Goal: Transaction & Acquisition: Purchase product/service

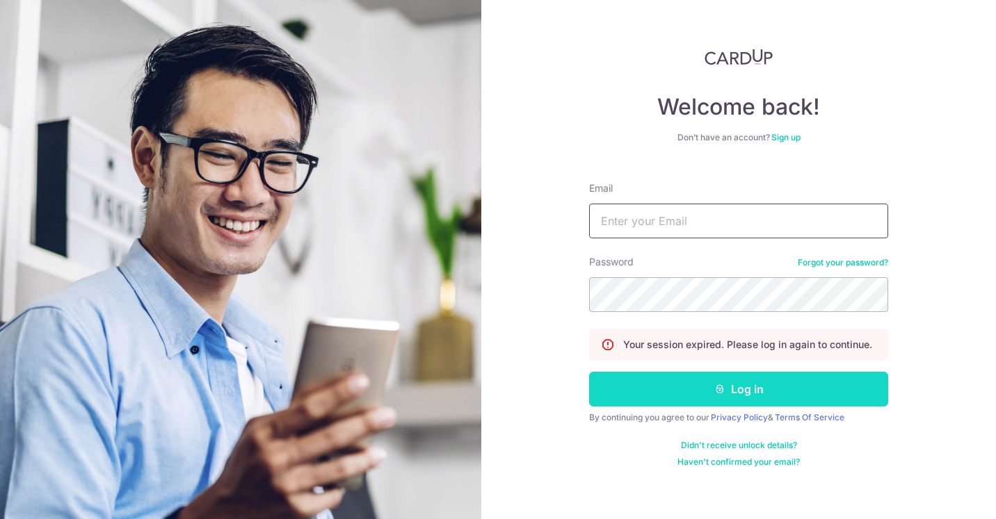
type input "hello@bellygoodbakehouse.com"
click at [727, 395] on button "Log in" at bounding box center [738, 389] width 299 height 35
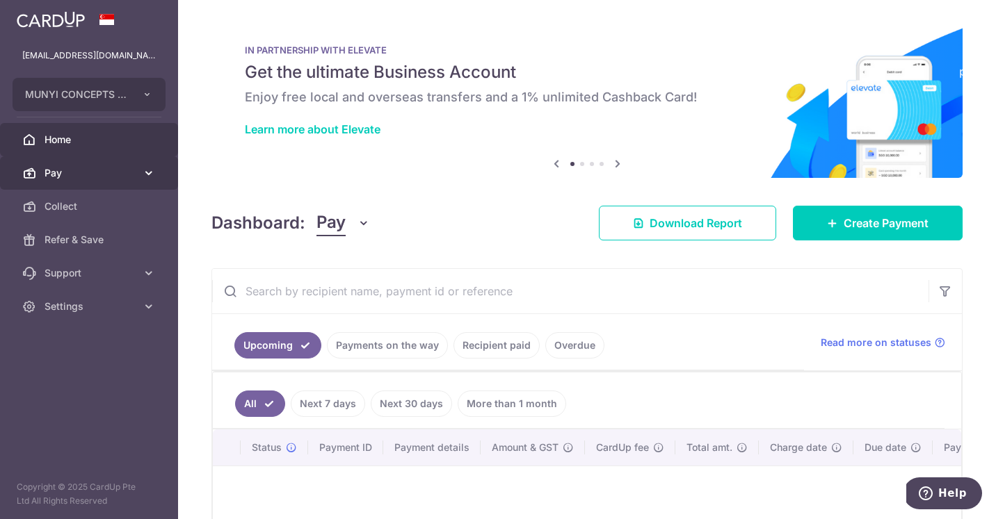
click at [72, 179] on span "Pay" at bounding box center [90, 173] width 92 height 14
click at [161, 101] on button "MUNYI CONCEPTS PTE. LTD." at bounding box center [89, 94] width 153 height 33
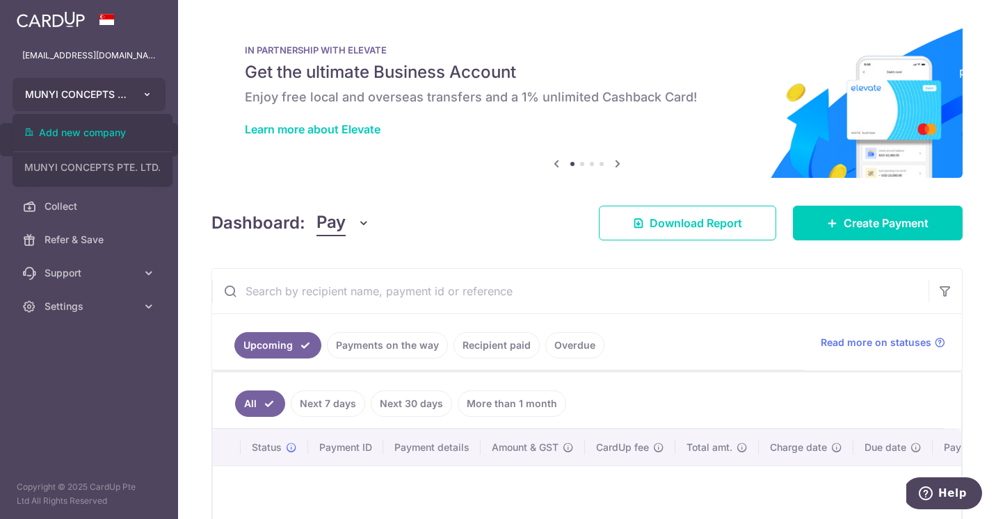
click at [161, 101] on button "MUNYI CONCEPTS PTE. LTD." at bounding box center [89, 94] width 153 height 33
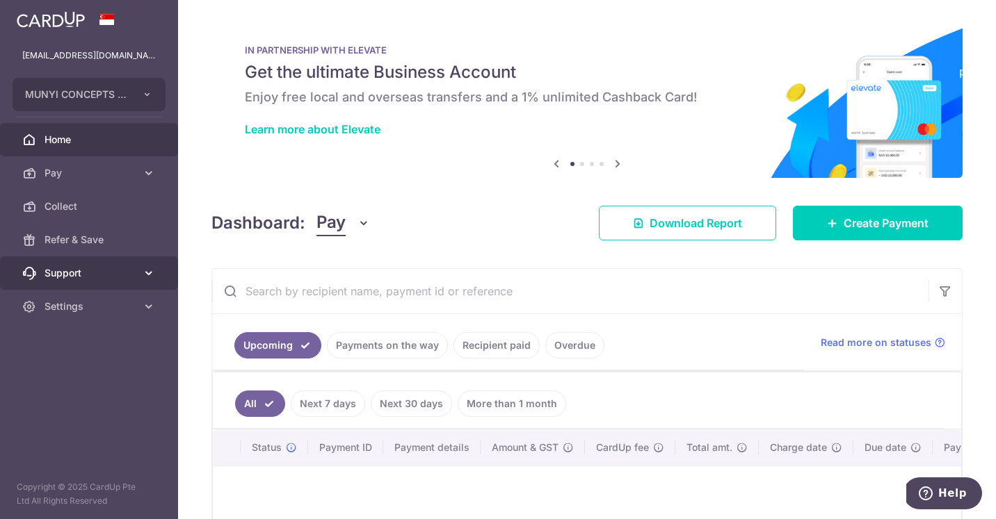
click at [124, 284] on link "Support" at bounding box center [89, 273] width 178 height 33
click at [948, 503] on button "Help" at bounding box center [942, 494] width 79 height 32
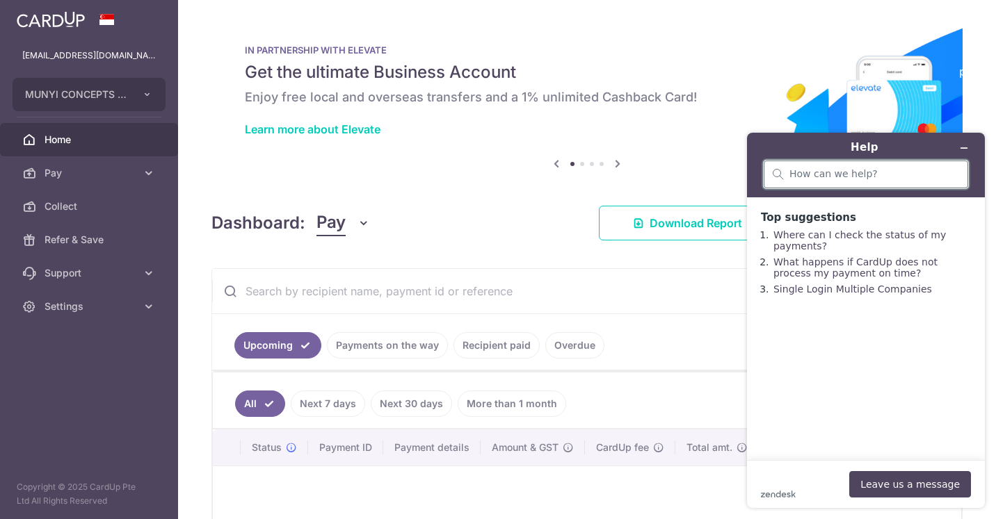
click at [844, 175] on input "search" at bounding box center [874, 174] width 170 height 13
type input "check recurring payment"
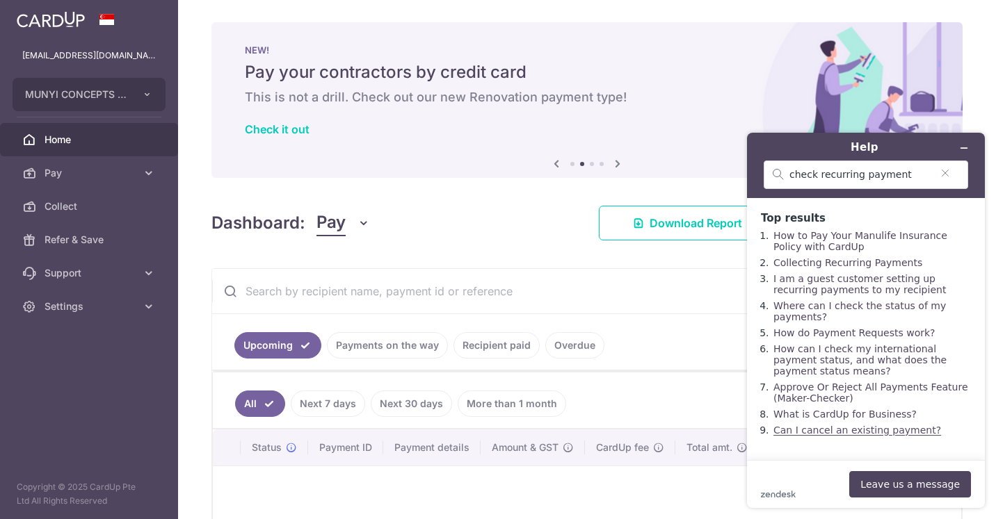
click at [852, 436] on link "Can I cancel an existing payment?" at bounding box center [857, 430] width 168 height 11
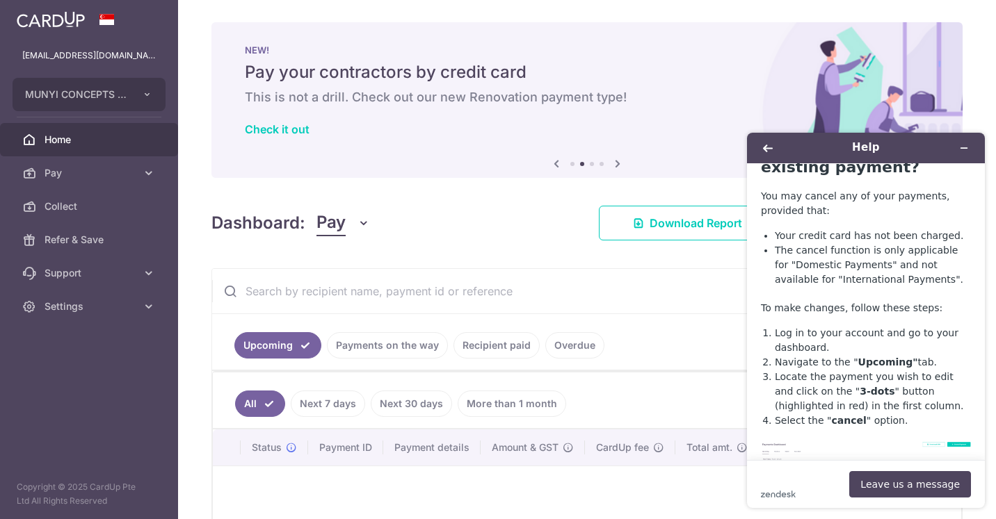
scroll to position [49, 0]
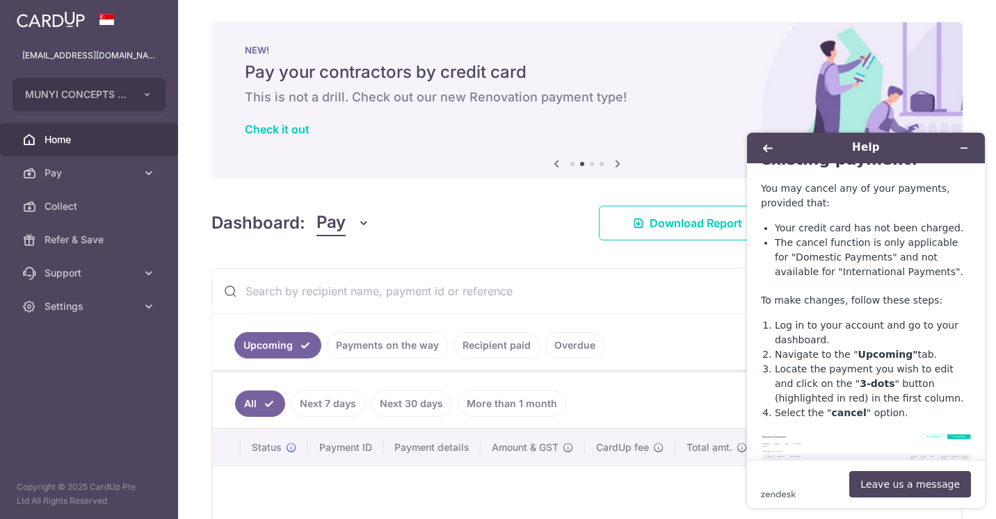
click at [494, 297] on input "text" at bounding box center [570, 291] width 716 height 44
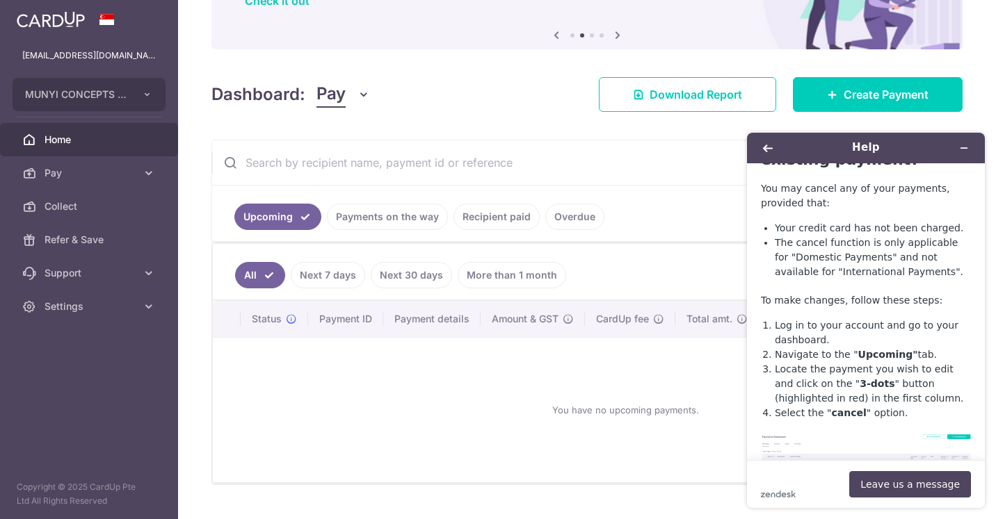
scroll to position [139, 0]
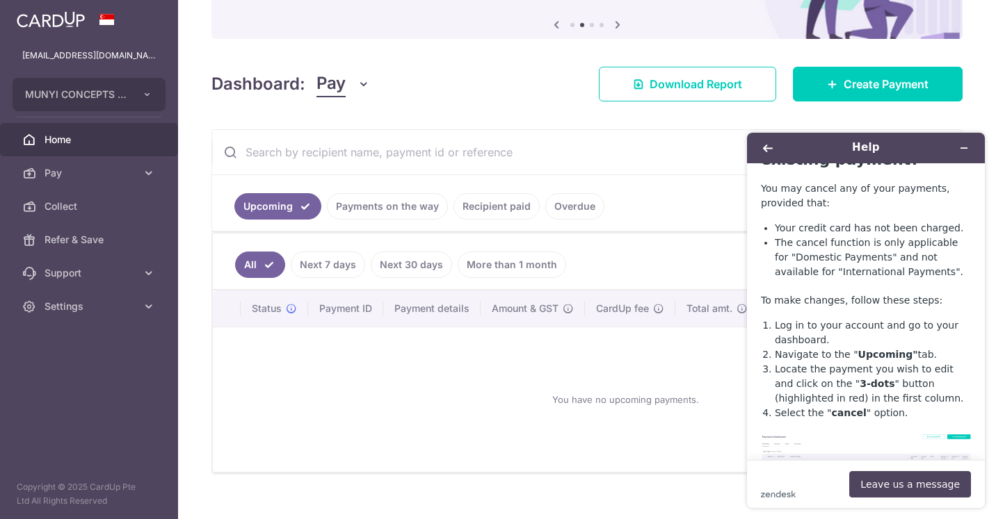
click at [430, 266] on link "Next 30 days" at bounding box center [411, 265] width 81 height 26
click at [496, 260] on link "More than 1 month" at bounding box center [511, 265] width 108 height 26
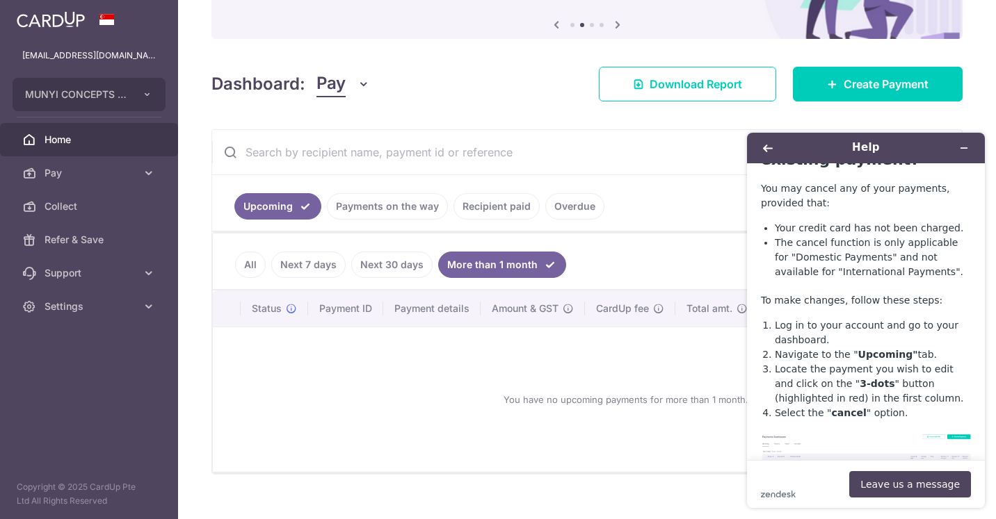
click at [251, 268] on link "All" at bounding box center [250, 265] width 31 height 26
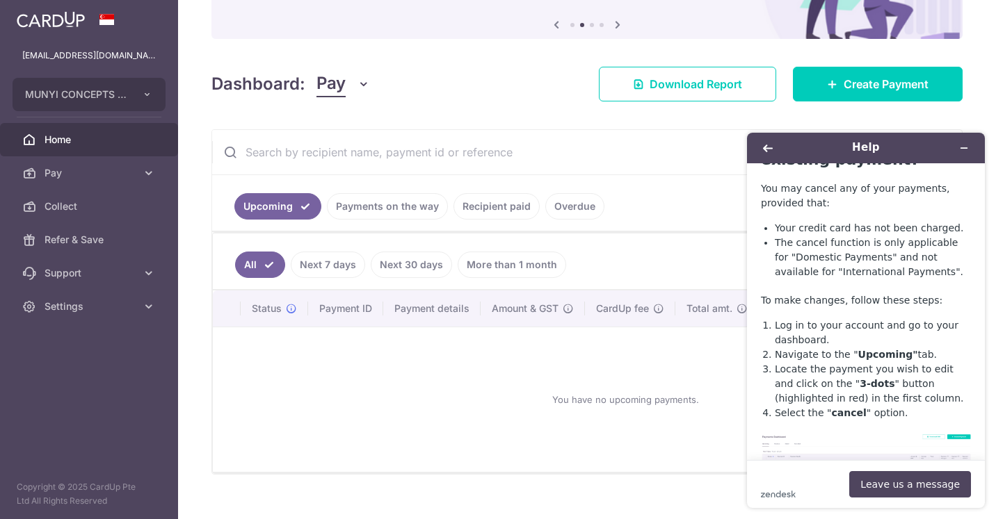
click at [336, 267] on link "Next 7 days" at bounding box center [328, 265] width 74 height 26
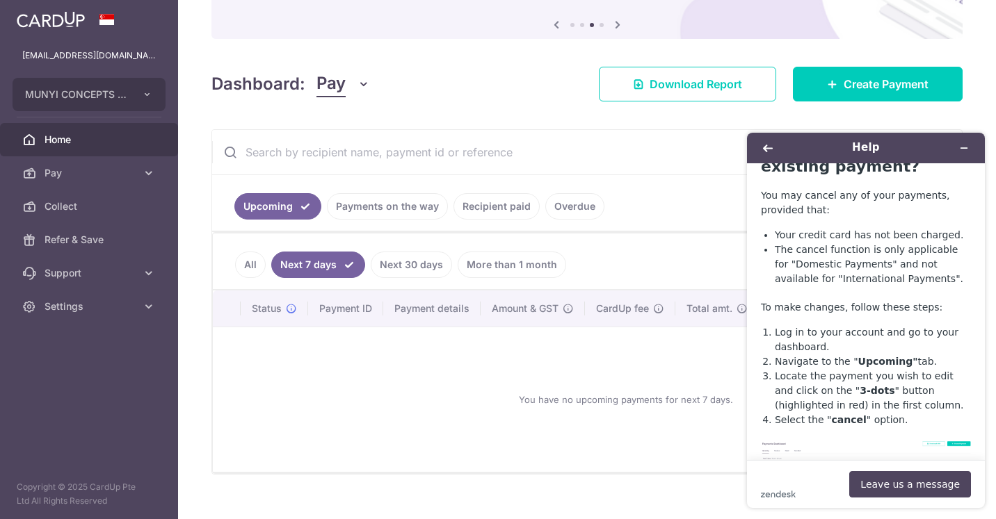
scroll to position [0, 0]
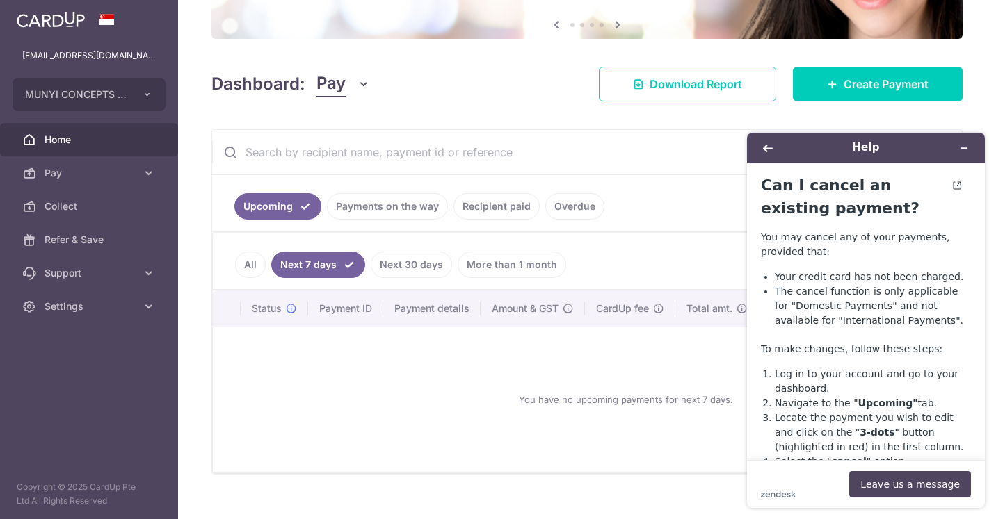
click at [493, 216] on link "Recipient paid" at bounding box center [496, 206] width 86 height 26
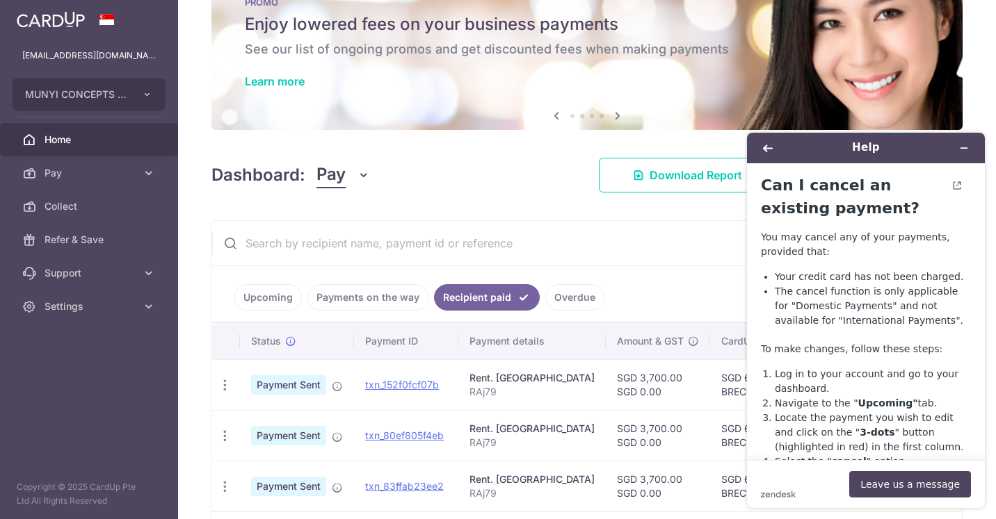
scroll to position [139, 0]
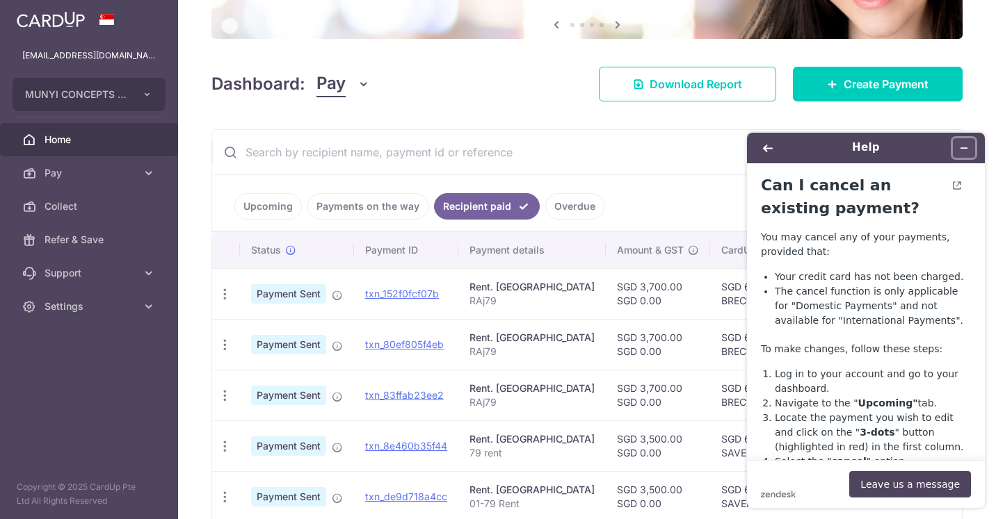
click at [964, 149] on icon "Minimise widget" at bounding box center [964, 148] width 10 height 10
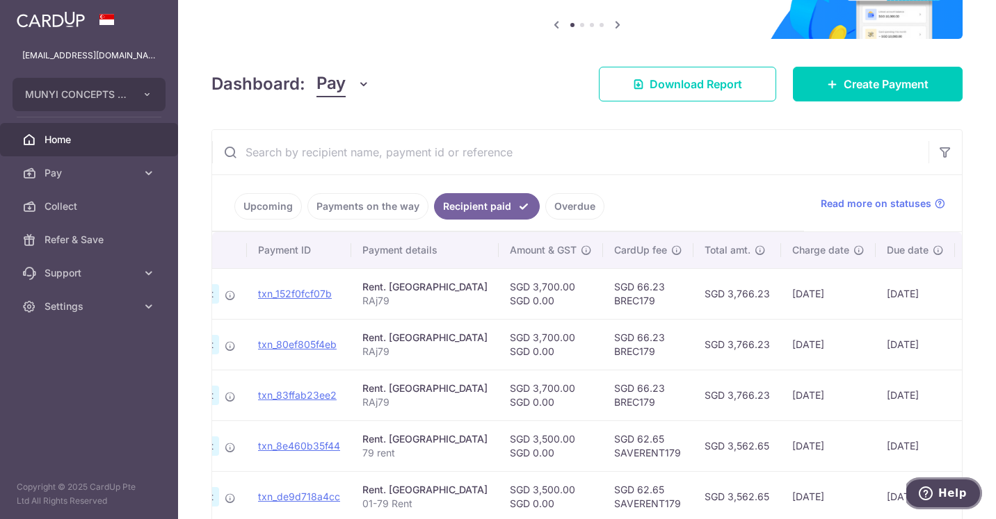
scroll to position [0, 149]
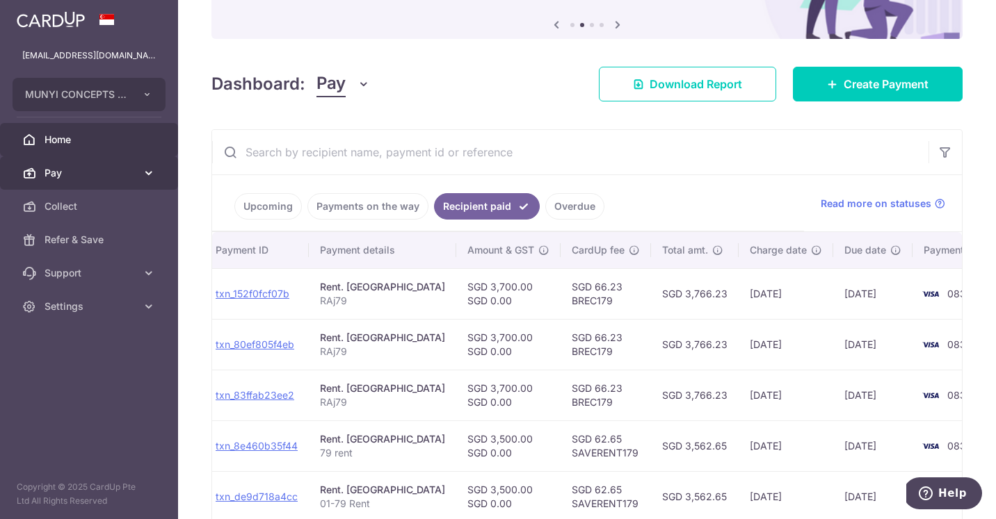
click at [158, 176] on link "Pay" at bounding box center [89, 172] width 178 height 33
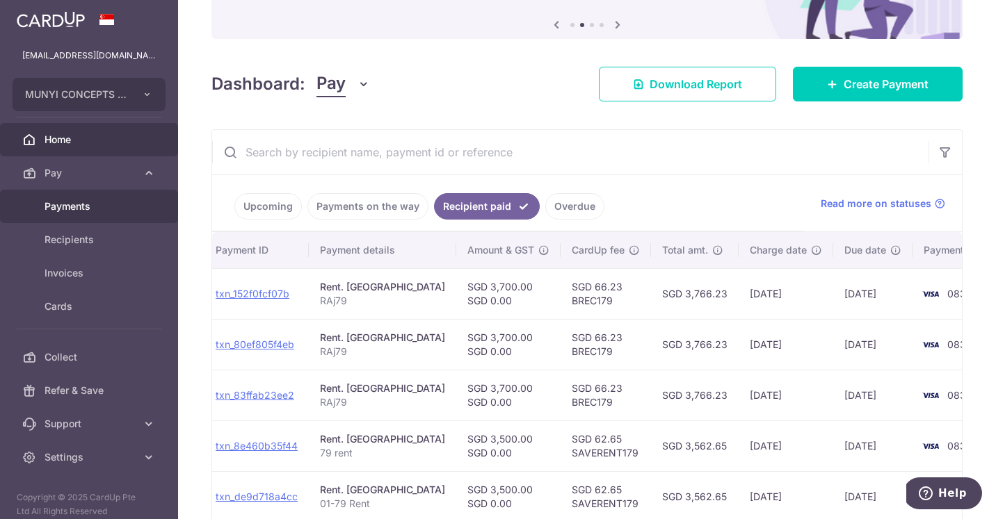
click at [149, 200] on link "Payments" at bounding box center [89, 206] width 178 height 33
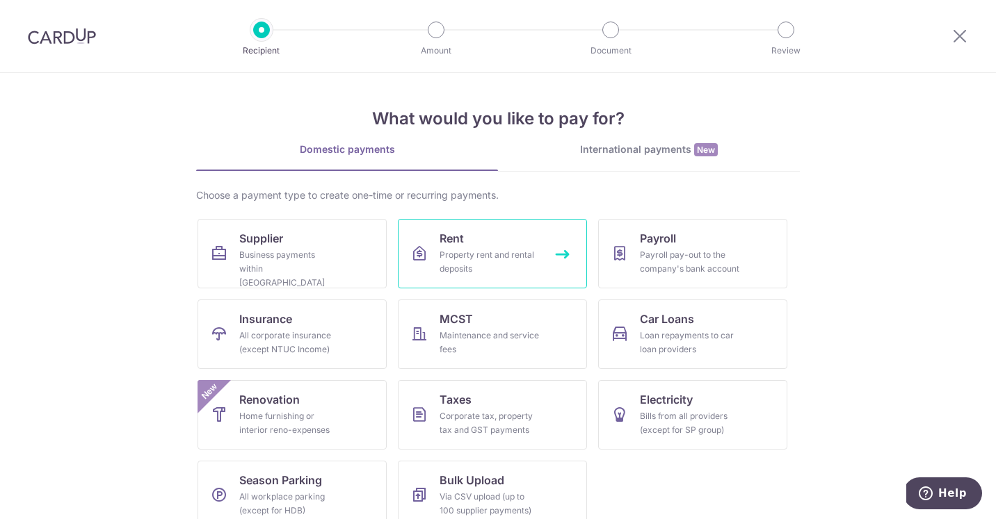
click at [416, 237] on link "Rent Property rent and rental deposits" at bounding box center [492, 254] width 189 height 70
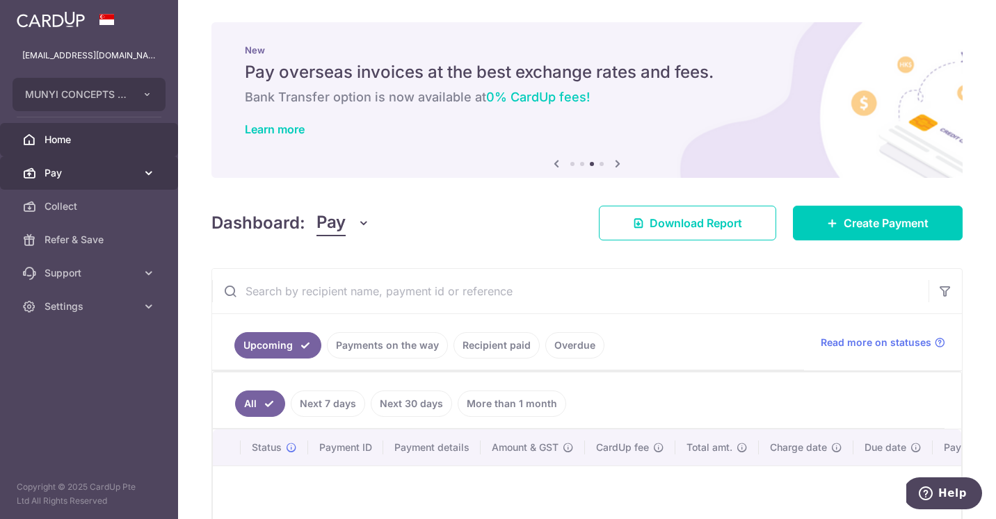
click at [113, 177] on span "Pay" at bounding box center [90, 173] width 92 height 14
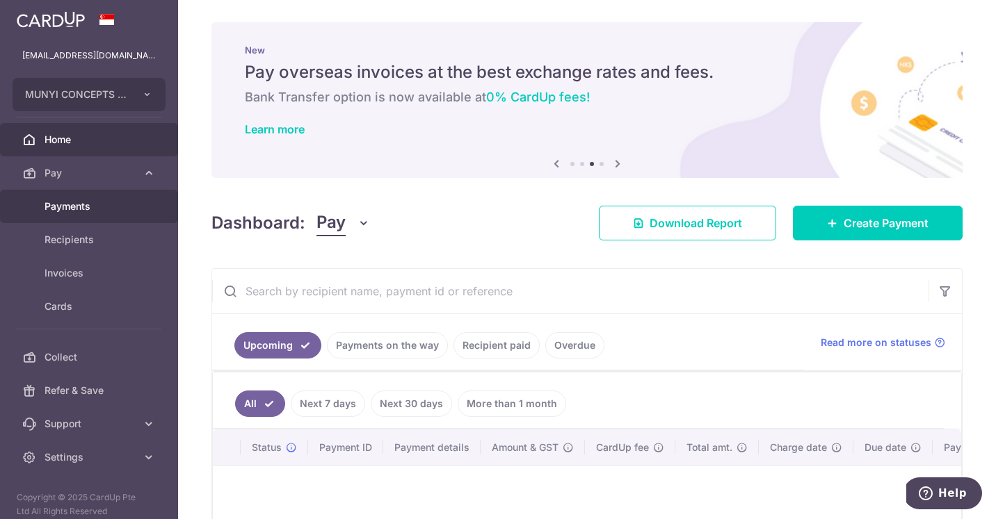
click at [106, 216] on link "Payments" at bounding box center [89, 206] width 178 height 33
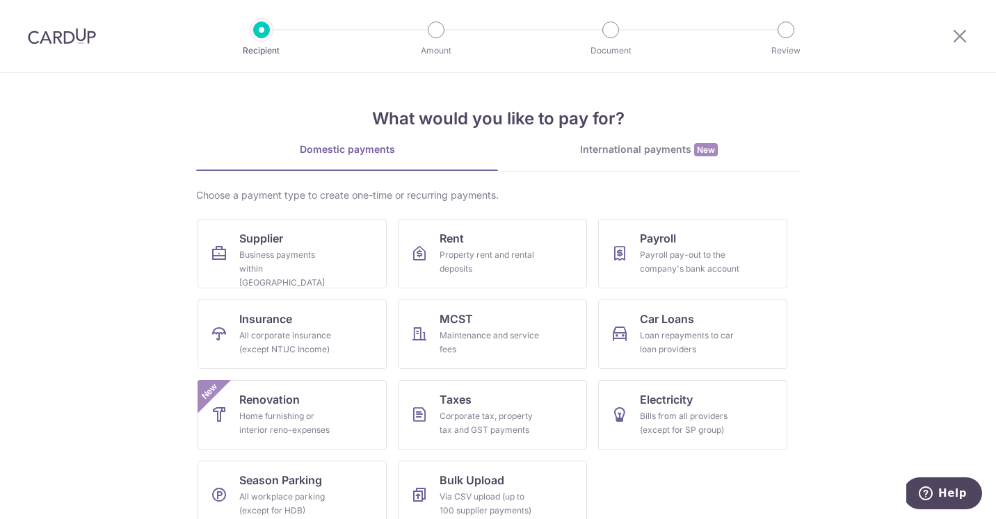
scroll to position [22, 0]
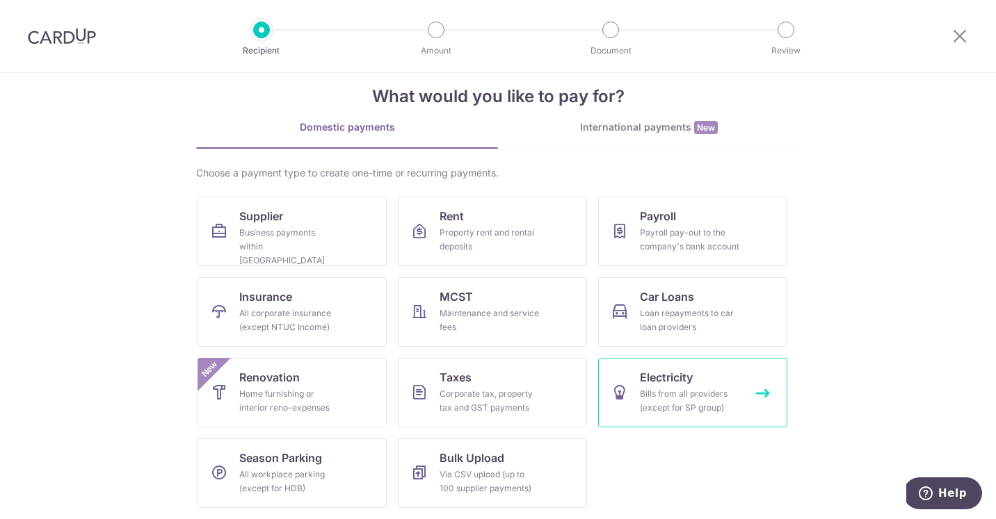
click at [665, 404] on div "Bills from all providers (except for SP group)" at bounding box center [690, 401] width 100 height 28
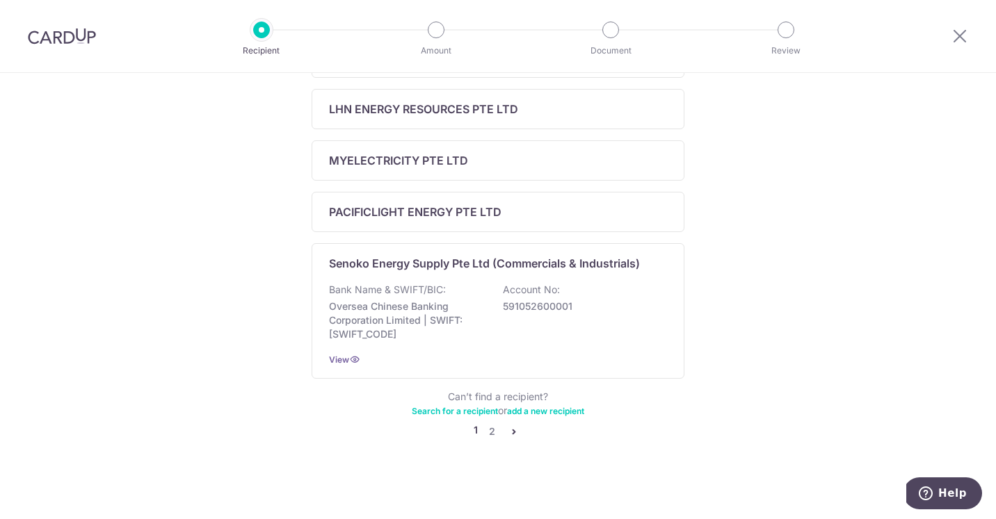
scroll to position [585, 0]
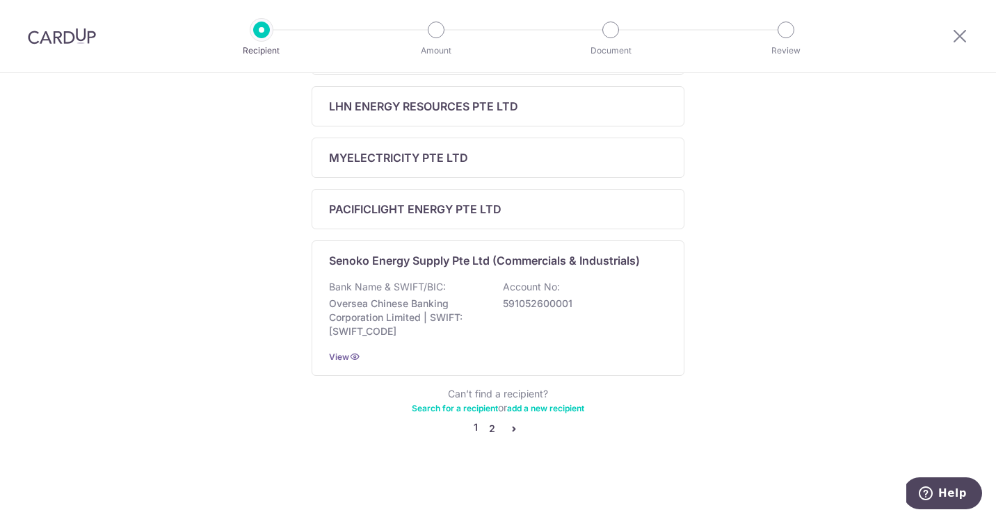
click at [492, 430] on link "2" at bounding box center [491, 429] width 17 height 17
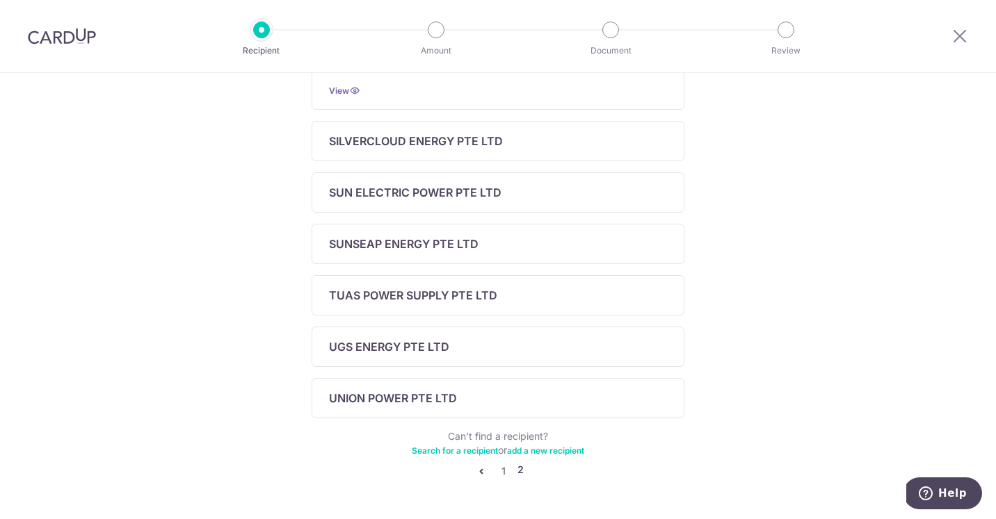
scroll to position [405, 0]
click at [504, 469] on link "1" at bounding box center [503, 470] width 17 height 17
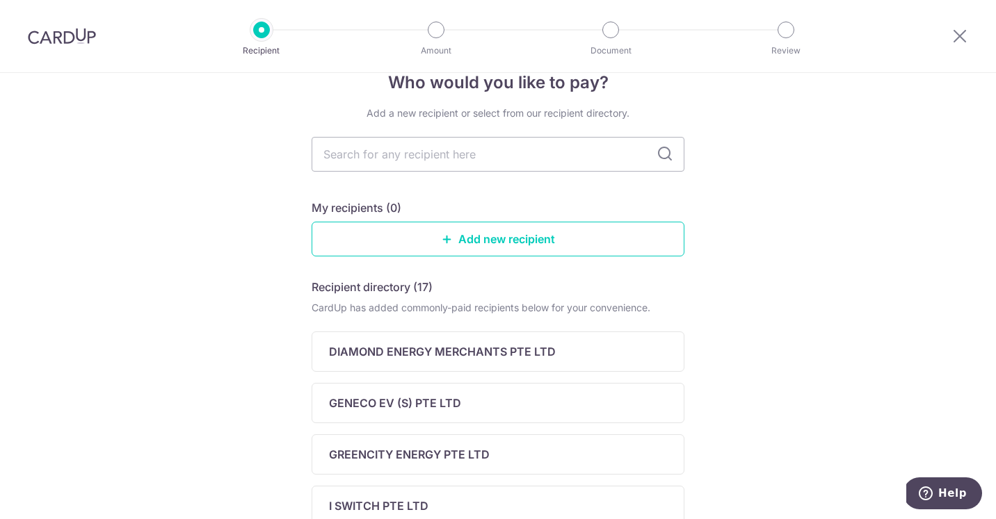
scroll to position [0, 0]
